Goal: Task Accomplishment & Management: Use online tool/utility

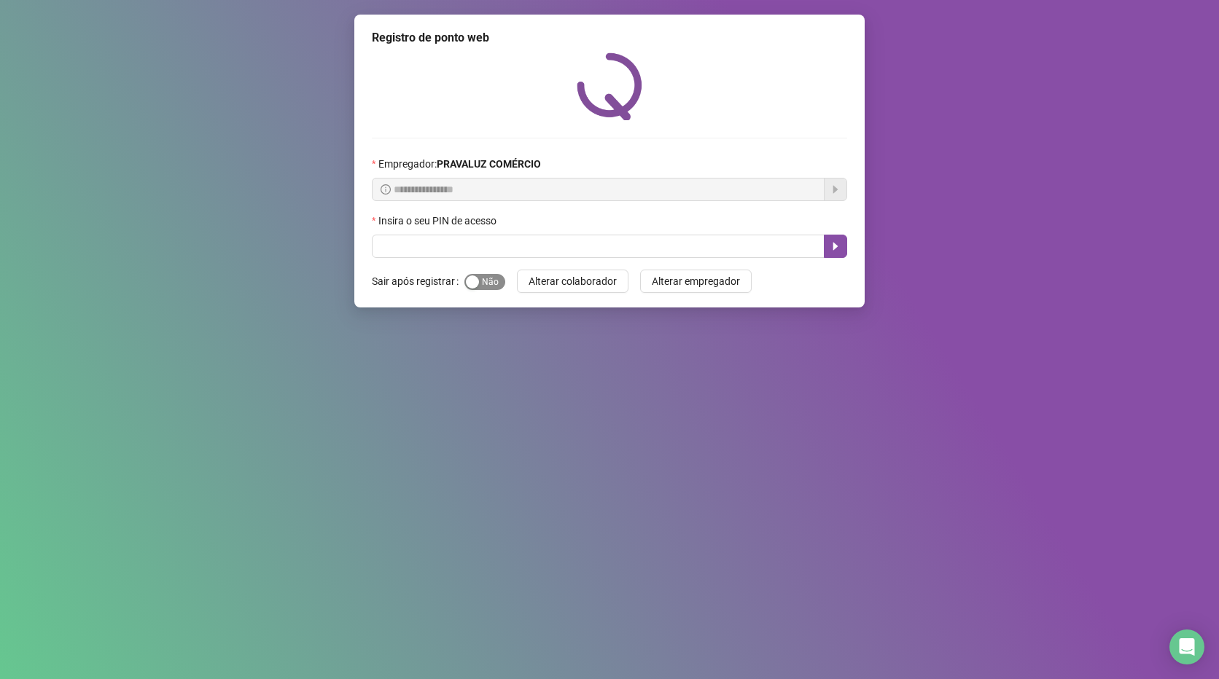
click at [480, 274] on div "Sim Não" at bounding box center [484, 281] width 41 height 17
click at [480, 274] on span "Sim Não" at bounding box center [484, 282] width 41 height 16
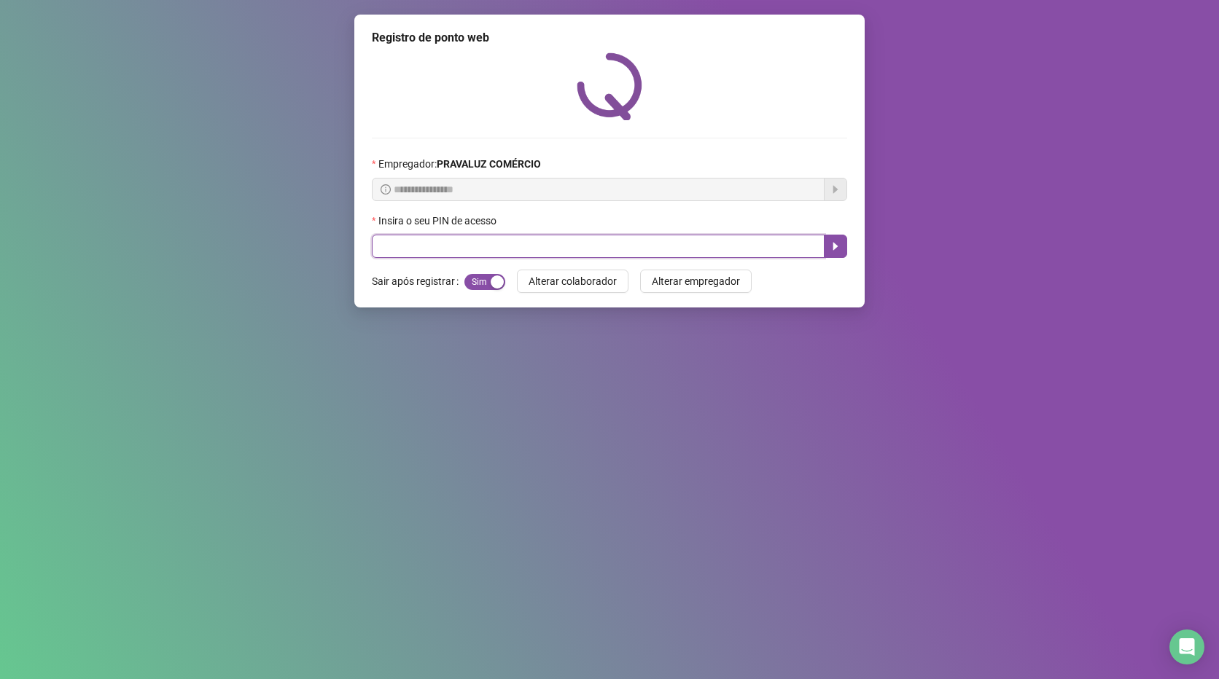
click at [467, 249] on input "text" at bounding box center [598, 246] width 453 height 23
type input "*****"
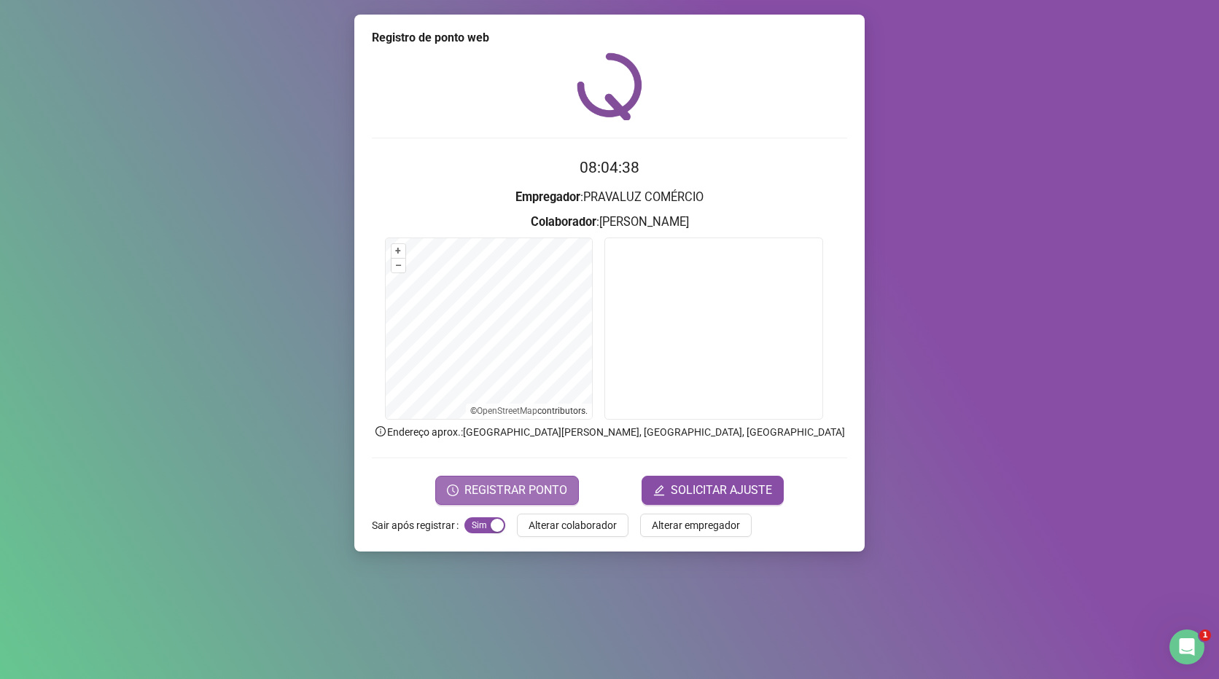
click at [491, 482] on span "REGISTRAR PONTO" at bounding box center [515, 490] width 103 height 17
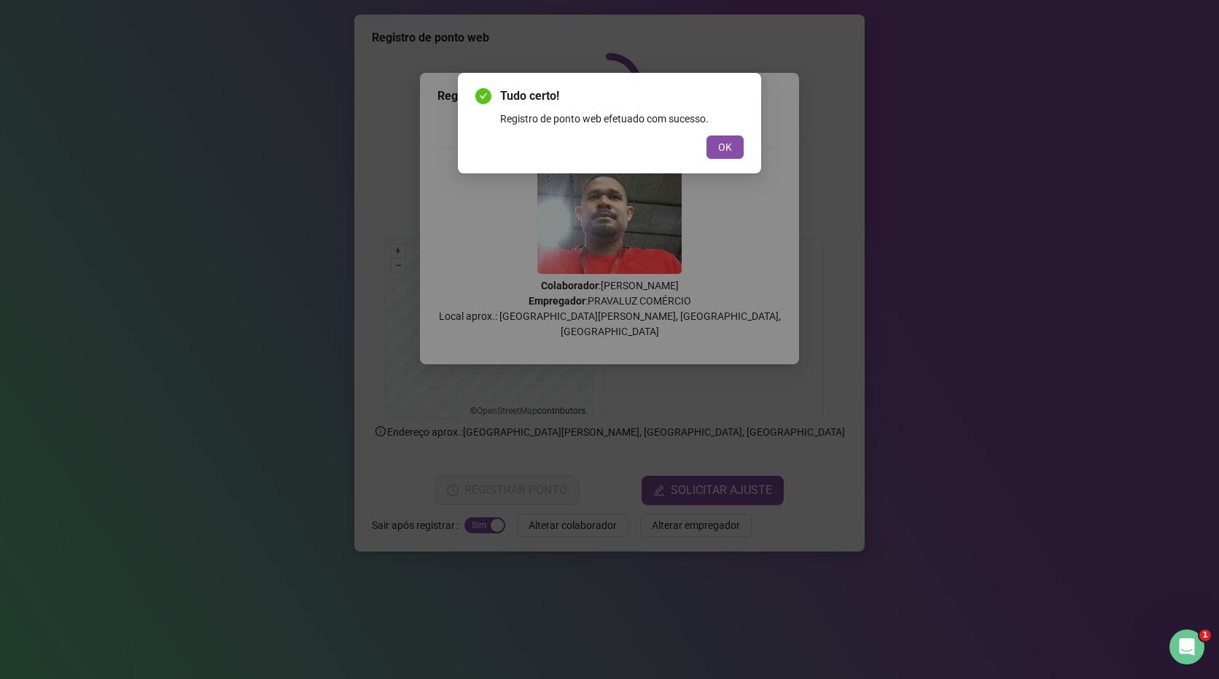
click at [706, 145] on div "OK" at bounding box center [609, 147] width 268 height 23
click at [714, 148] on button "OK" at bounding box center [724, 147] width 37 height 23
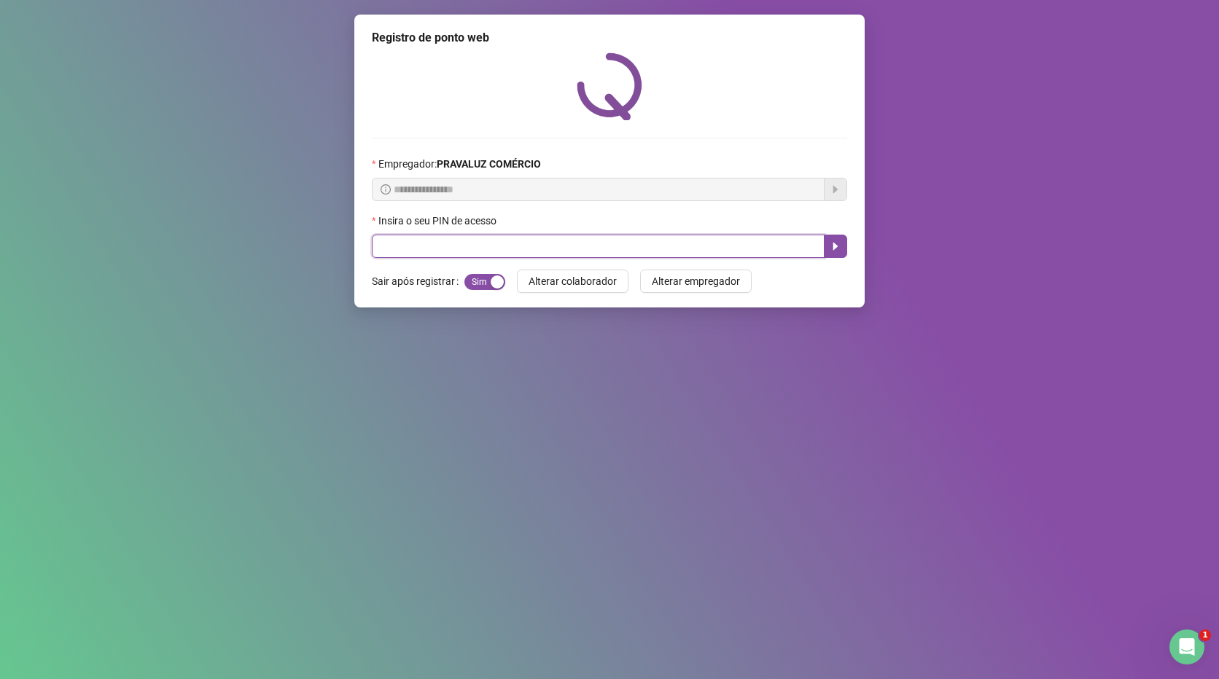
click at [483, 254] on input "text" at bounding box center [598, 246] width 453 height 23
type input "*****"
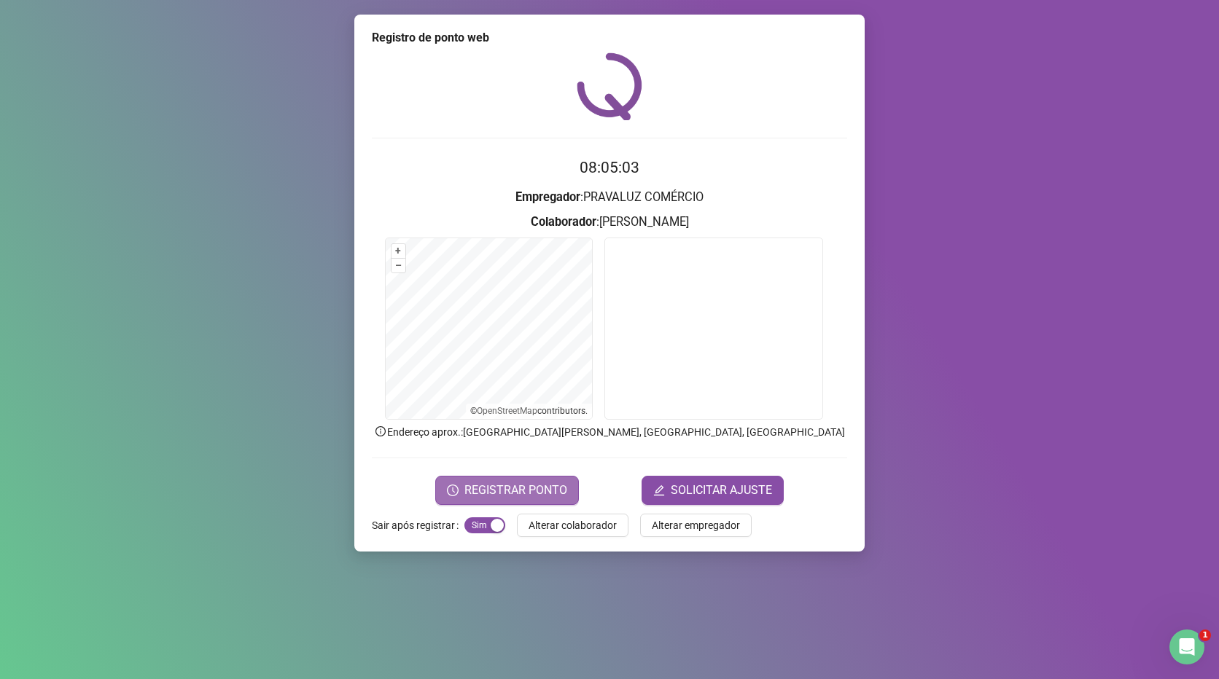
click at [480, 495] on span "REGISTRAR PONTO" at bounding box center [515, 490] width 103 height 17
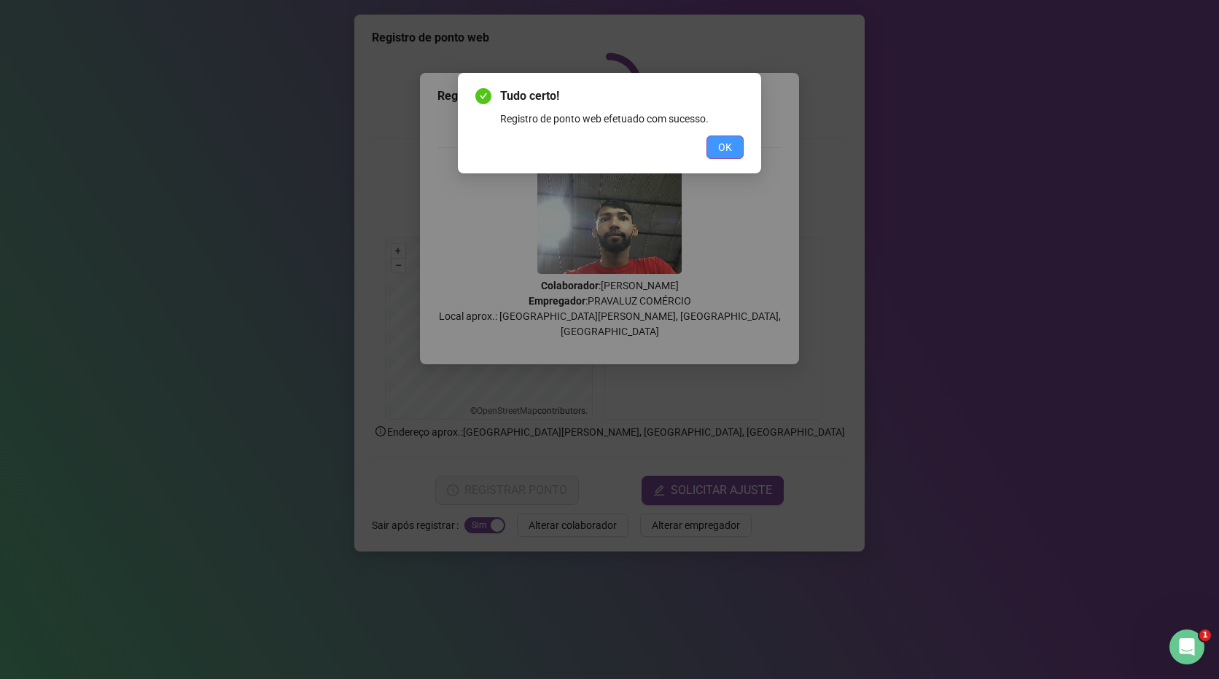
click at [710, 144] on button "OK" at bounding box center [724, 147] width 37 height 23
